Goal: Information Seeking & Learning: Learn about a topic

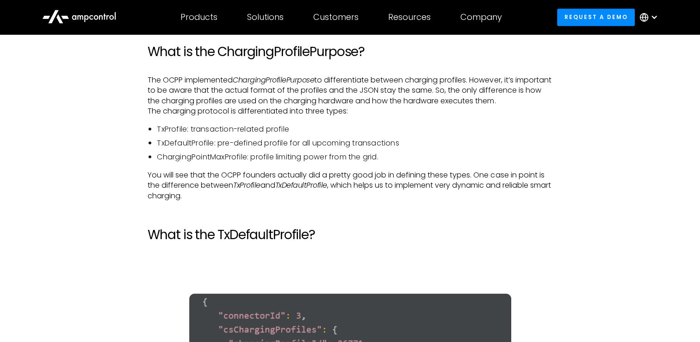
scroll to position [1730, 0]
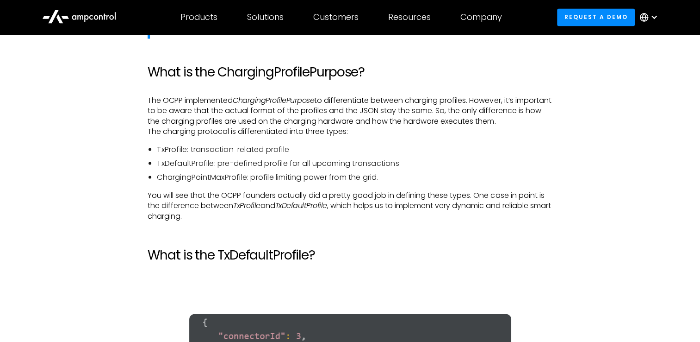
scroll to position [1668, 0]
click at [397, 182] on li "ChargingPointMaxProfile: profile limiting power from the grid." at bounding box center [354, 177] width 395 height 10
drag, startPoint x: 392, startPoint y: 187, endPoint x: 255, endPoint y: 184, distance: 137.9
click at [255, 182] on li "ChargingPointMaxProfile: profile limiting power from the grid." at bounding box center [354, 177] width 395 height 10
drag, startPoint x: 255, startPoint y: 184, endPoint x: 312, endPoint y: 175, distance: 58.1
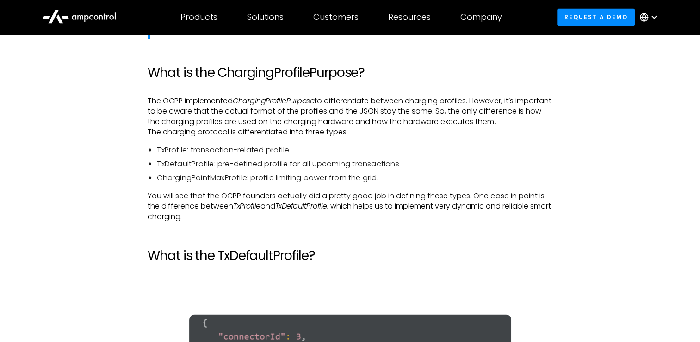
click at [312, 168] on li "TxDefaultProfile: pre-defined profile for all upcoming transactions" at bounding box center [354, 163] width 395 height 10
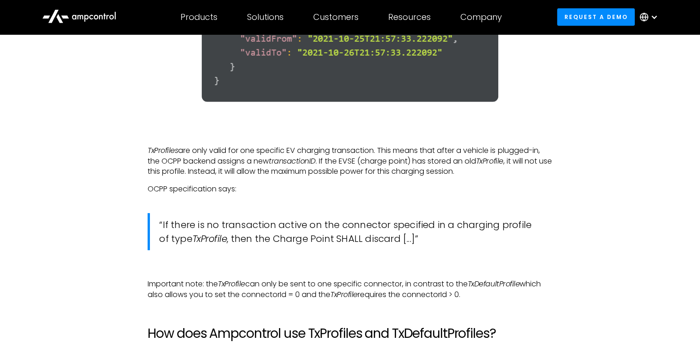
scroll to position [2886, 0]
